Goal: Transaction & Acquisition: Purchase product/service

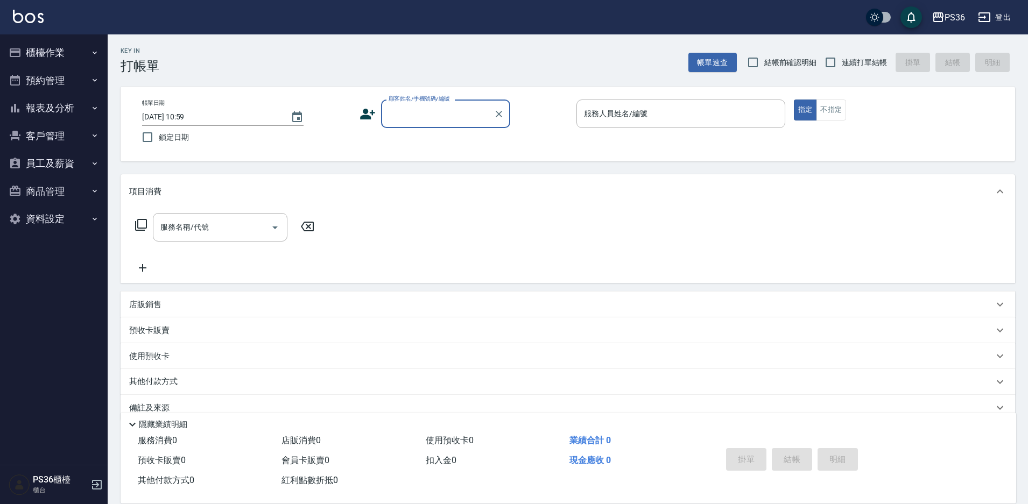
scroll to position [20, 0]
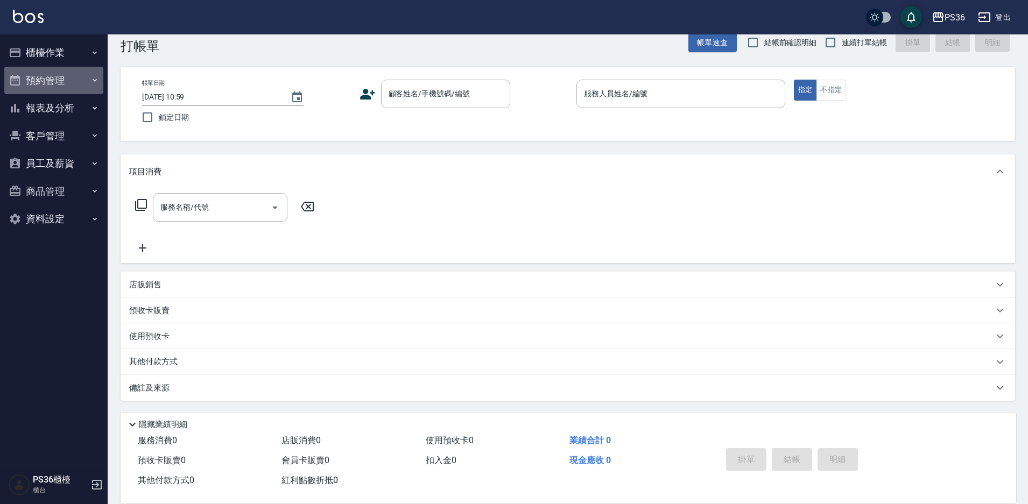
click at [52, 67] on button "預約管理" at bounding box center [53, 81] width 99 height 28
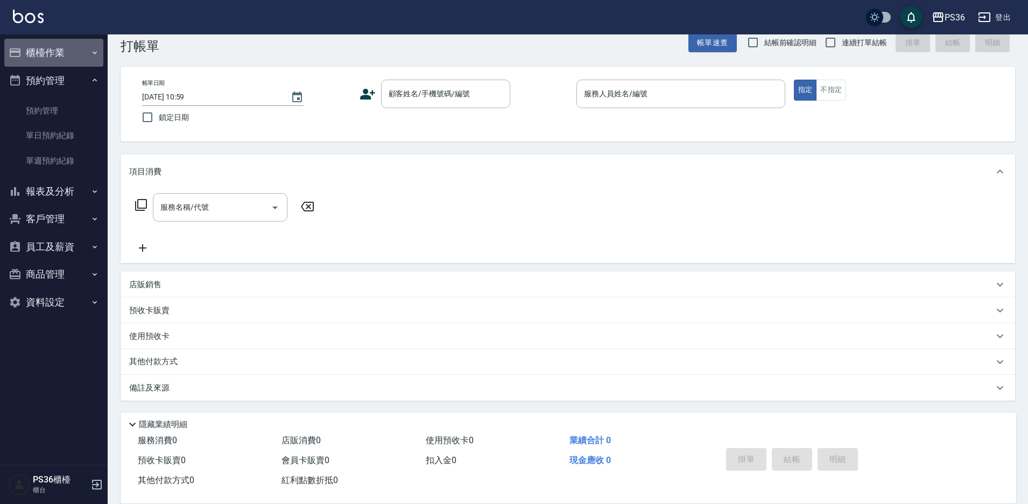
click at [54, 58] on button "櫃檯作業" at bounding box center [53, 53] width 99 height 28
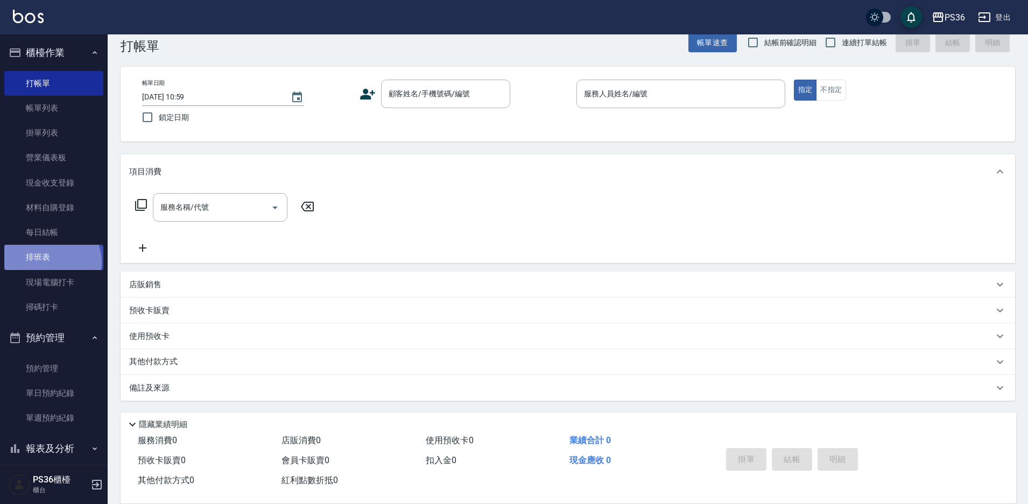
click at [50, 262] on link "排班表" at bounding box center [53, 257] width 99 height 25
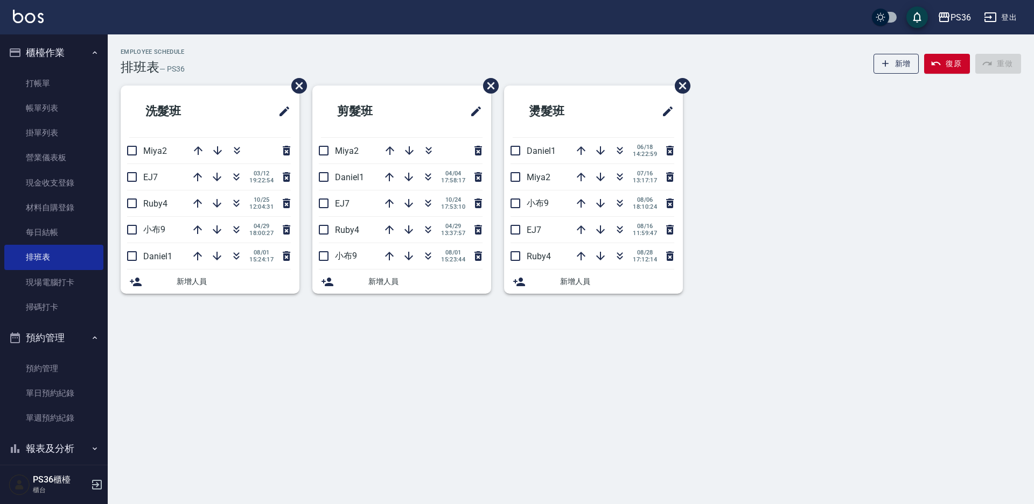
click at [455, 406] on div "Employee Schedule 排班表 — PS36 新增 復原 重做 洗髮班 Miya2 EJ7 [DATE] 19:22:54 Ruby4 [DATE…" at bounding box center [517, 252] width 1034 height 504
click at [455, 407] on div "Employee Schedule 排班表 — PS36 新增 復原 重做 洗髮班 Miya2 EJ7 [DATE] 19:22:54 Ruby4 [DATE…" at bounding box center [517, 252] width 1034 height 504
click at [54, 75] on link "打帳單" at bounding box center [53, 83] width 99 height 25
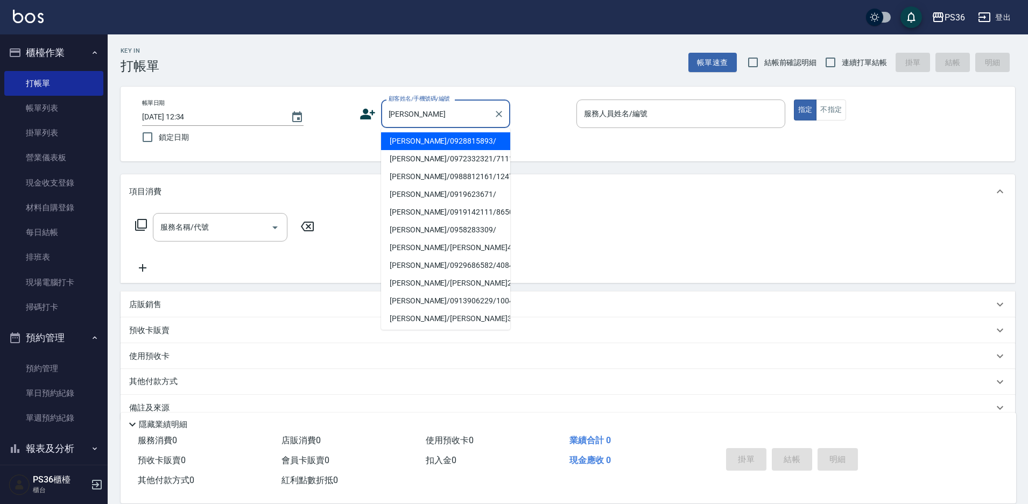
click at [432, 142] on li "[PERSON_NAME]/0928815893/" at bounding box center [445, 141] width 129 height 18
type input "[PERSON_NAME]/0928815893/"
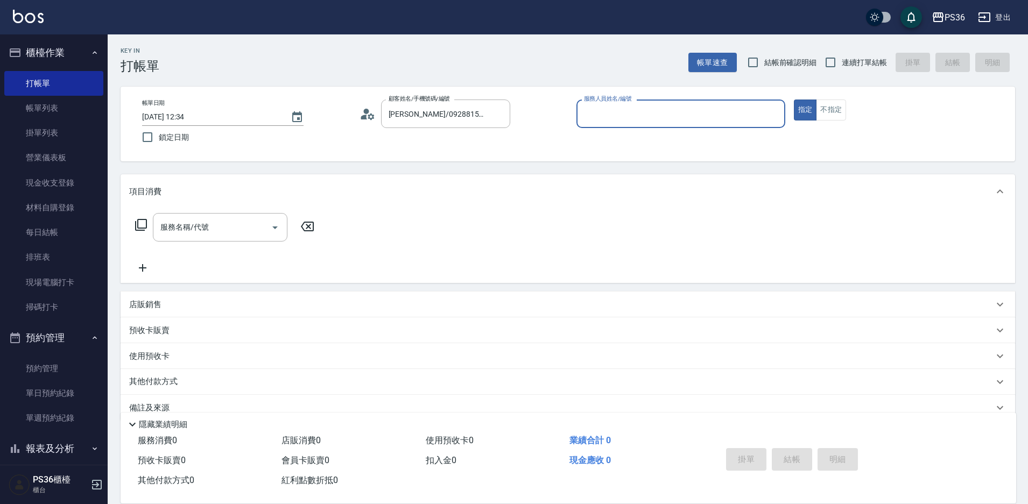
type input "Ruby-4"
click at [217, 223] on input "服務名稱/代號" at bounding box center [212, 227] width 109 height 19
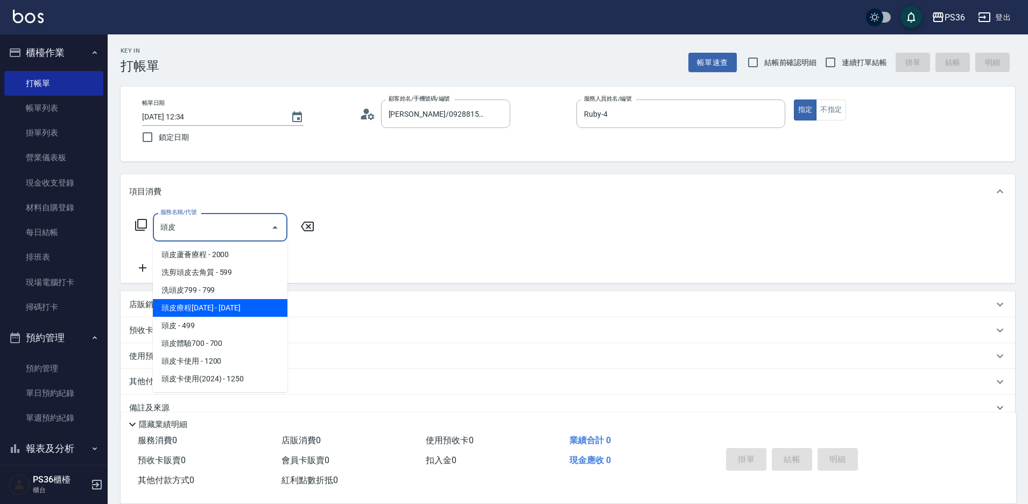
click at [234, 307] on span "頭皮療程[DATE] - [DATE]" at bounding box center [220, 308] width 135 height 18
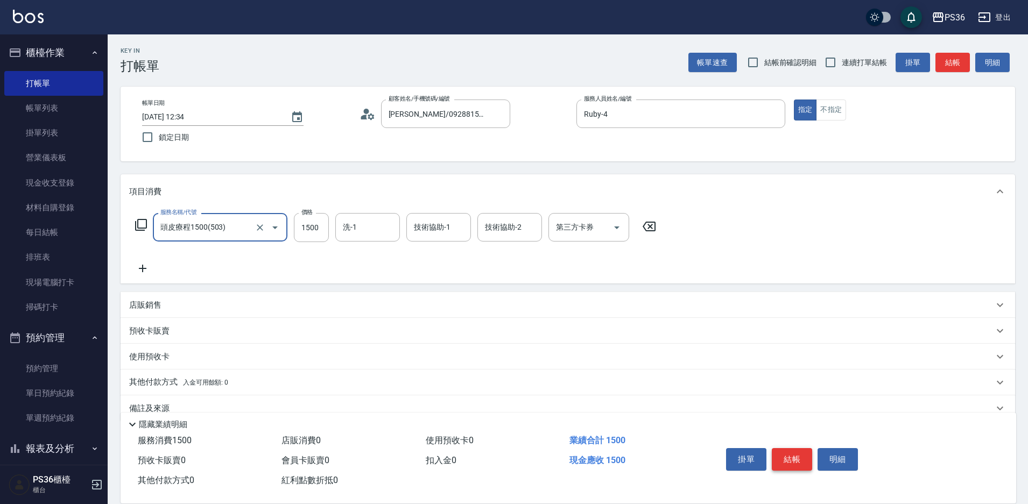
type input "頭皮療程1500(503)"
click at [792, 459] on button "結帳" at bounding box center [792, 459] width 40 height 23
